Goal: Task Accomplishment & Management: Manage account settings

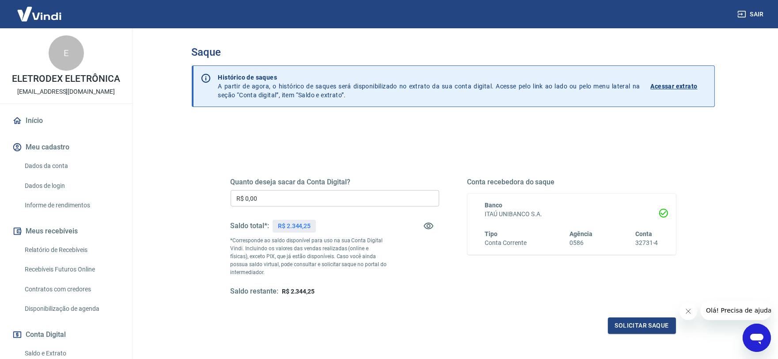
click at [314, 200] on input "R$ 0,00" at bounding box center [335, 198] width 209 height 16
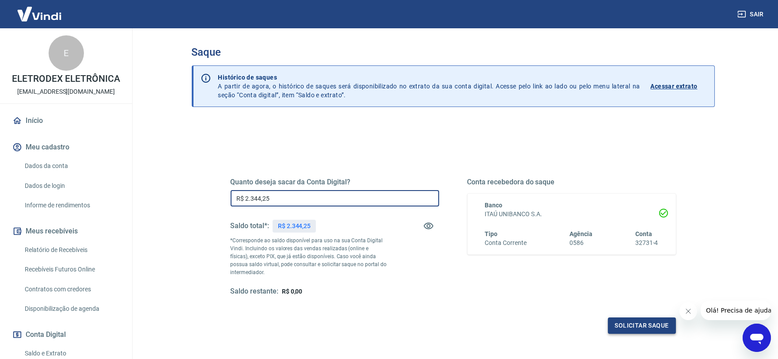
type input "R$ 2.344,25"
click at [615, 323] on button "Solicitar saque" at bounding box center [642, 325] width 68 height 16
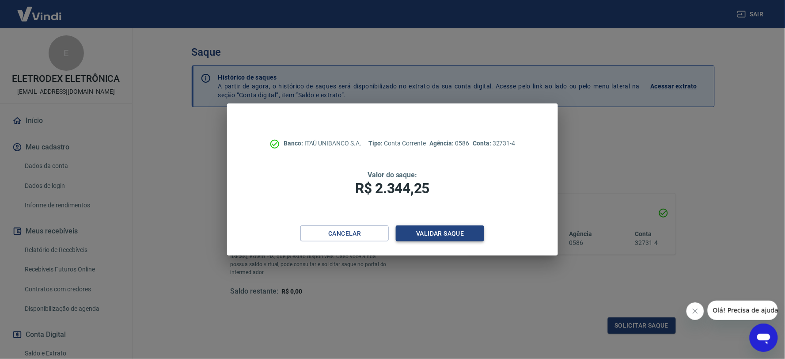
click at [448, 236] on button "Validar saque" at bounding box center [440, 233] width 88 height 16
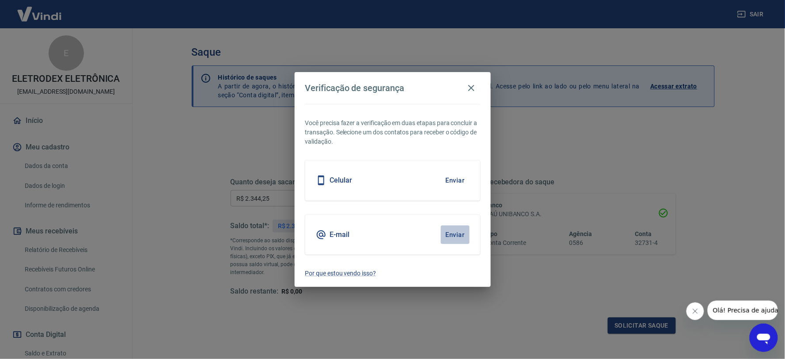
click at [452, 228] on button "Enviar" at bounding box center [455, 234] width 29 height 19
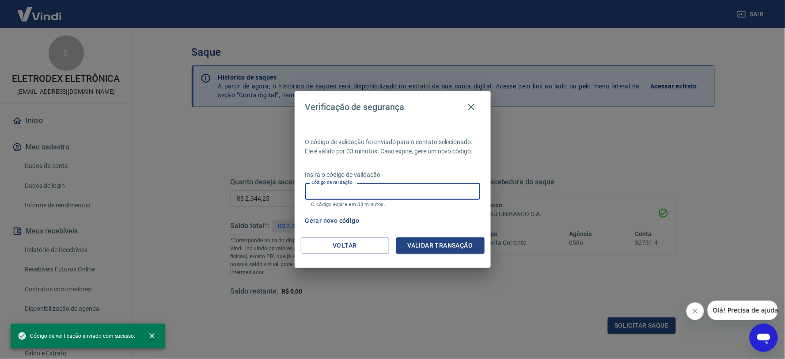
click at [380, 193] on input "Código de validação" at bounding box center [392, 191] width 175 height 16
paste input "945460"
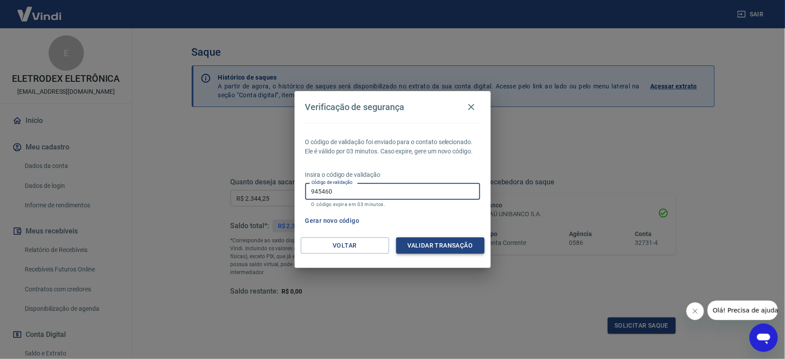
type input "945460"
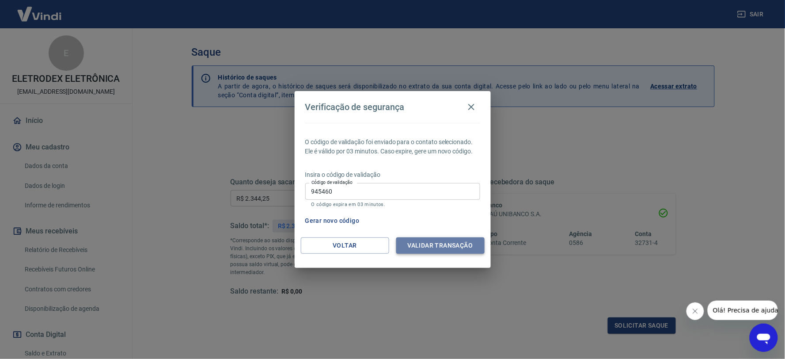
click at [444, 251] on button "Validar transação" at bounding box center [440, 245] width 88 height 16
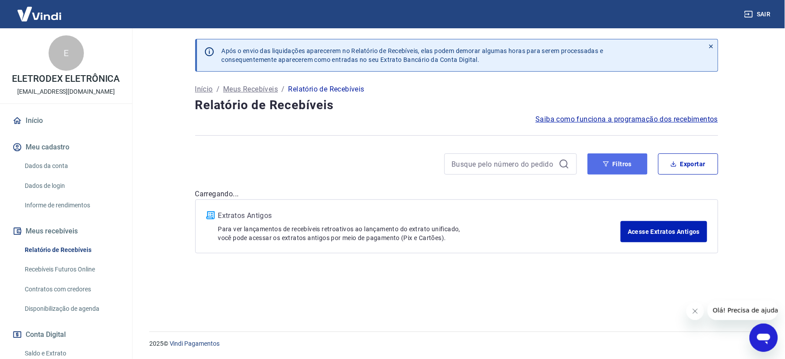
click at [589, 158] on button "Filtros" at bounding box center [618, 163] width 60 height 21
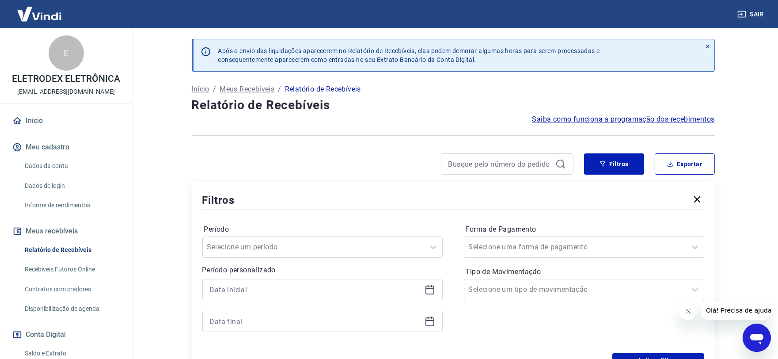
scroll to position [98, 0]
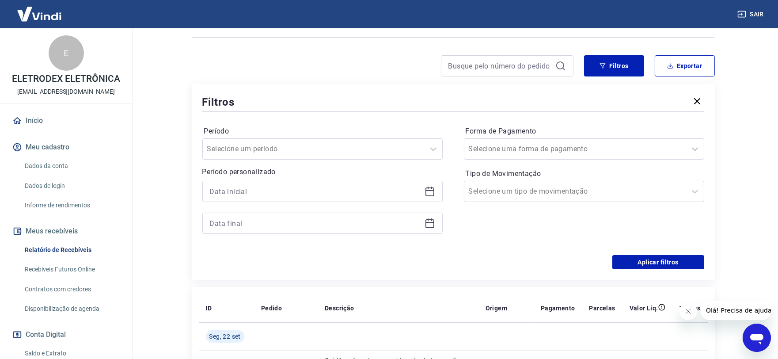
click at [421, 191] on div at bounding box center [322, 191] width 240 height 21
click at [430, 191] on icon at bounding box center [429, 190] width 9 height 1
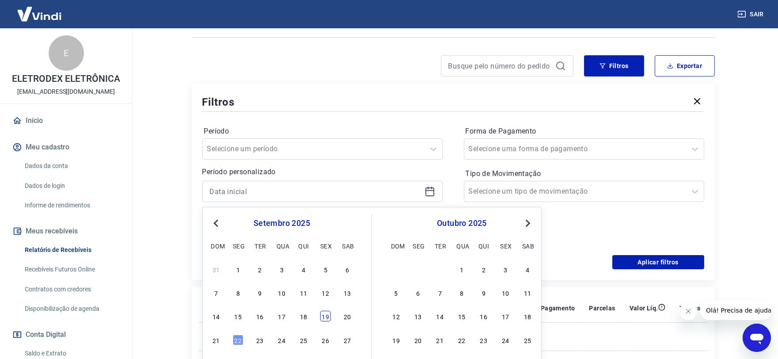
click at [325, 315] on div "19" at bounding box center [325, 316] width 11 height 11
type input "19/09/2025"
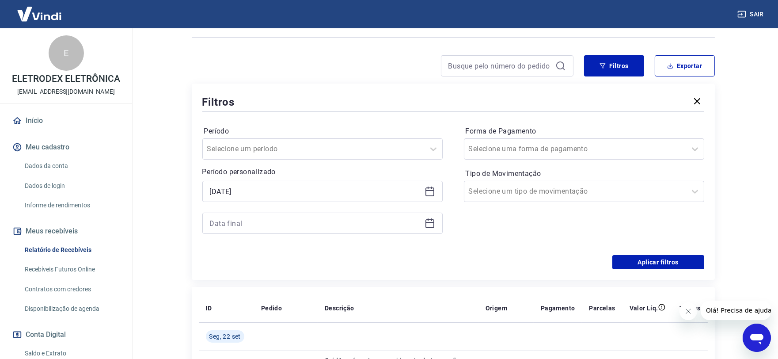
click at [427, 227] on icon at bounding box center [430, 223] width 11 height 11
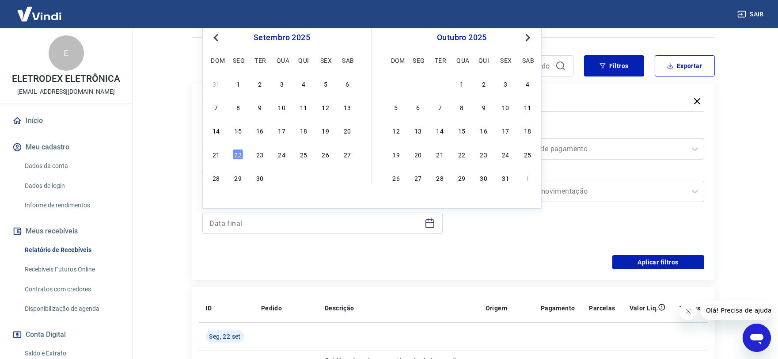
click at [328, 138] on div "31 1 2 3 4 5 6 7 8 9 10 11 12 13 14 15 16 17 18 19 20 21 22 23 24 25 26 27 28 2…" at bounding box center [282, 130] width 144 height 107
click at [320, 131] on div "19" at bounding box center [325, 130] width 11 height 11
type input "19/09/2025"
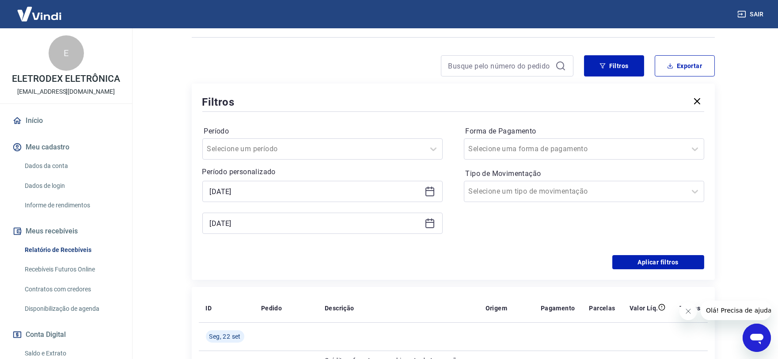
click at [643, 270] on div "Filtros Período Selecione um período Período personalizado Selected date: sexta…" at bounding box center [453, 182] width 523 height 196
click at [635, 264] on button "Aplicar filtros" at bounding box center [658, 262] width 92 height 14
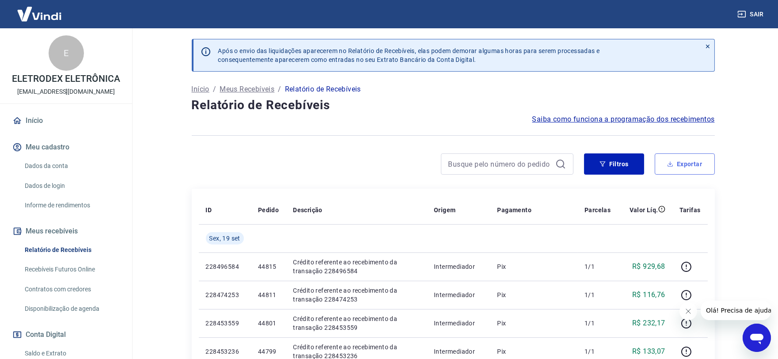
click at [675, 168] on button "Exportar" at bounding box center [685, 163] width 60 height 21
type input "19/09/2025"
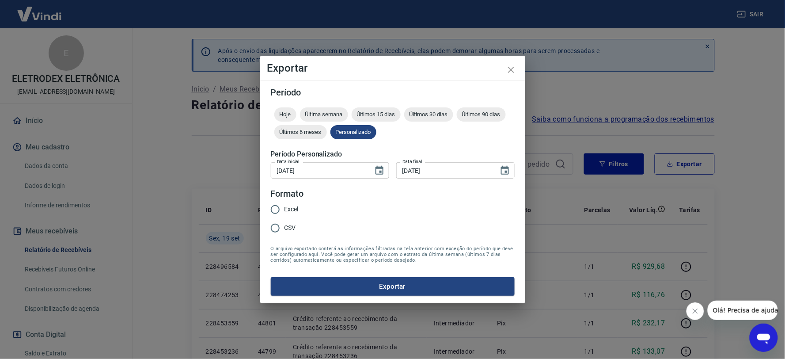
click at [280, 214] on input "Excel" at bounding box center [275, 209] width 19 height 19
radio input "true"
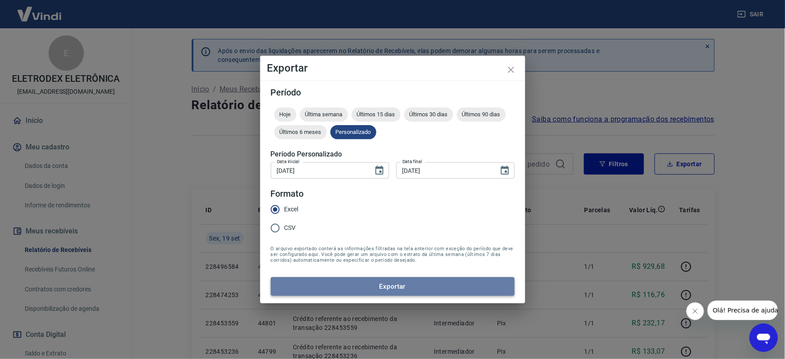
click at [378, 285] on button "Exportar" at bounding box center [393, 286] width 244 height 19
